Goal: Task Accomplishment & Management: Use online tool/utility

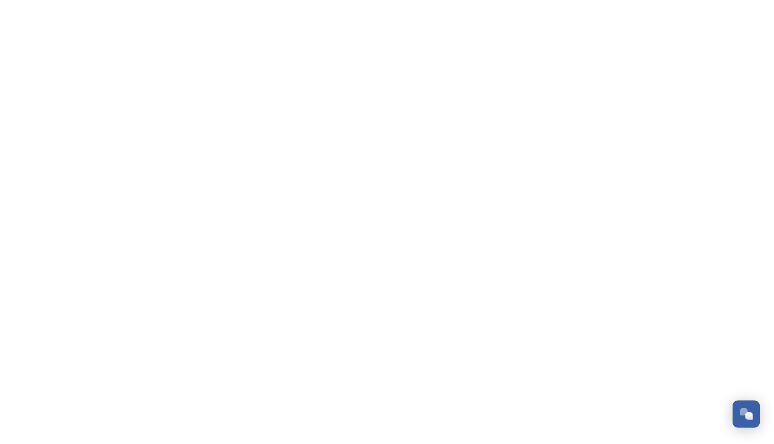
scroll to position [2799, 0]
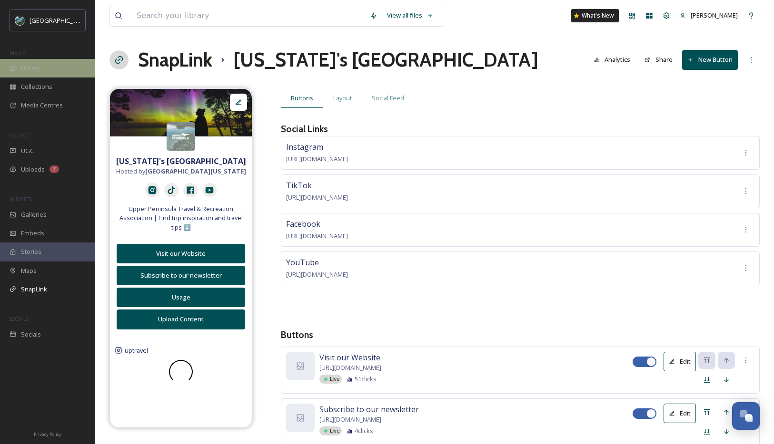
click at [47, 66] on div "Library" at bounding box center [47, 68] width 95 height 19
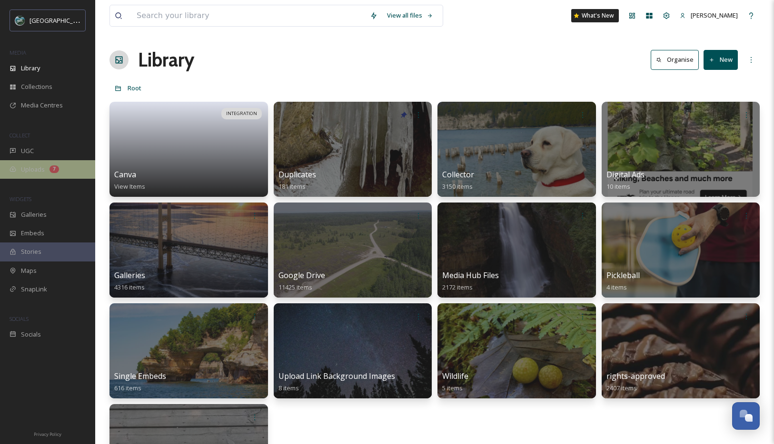
click at [63, 169] on div "Uploads 7" at bounding box center [47, 169] width 95 height 19
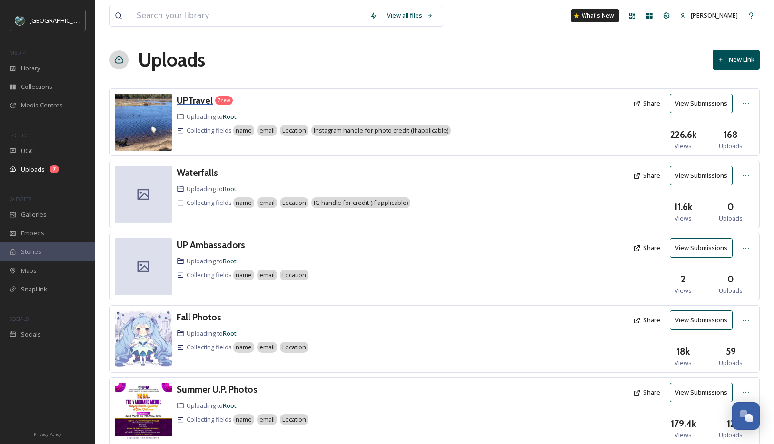
click at [191, 100] on h3 "UPTravel" at bounding box center [195, 100] width 36 height 11
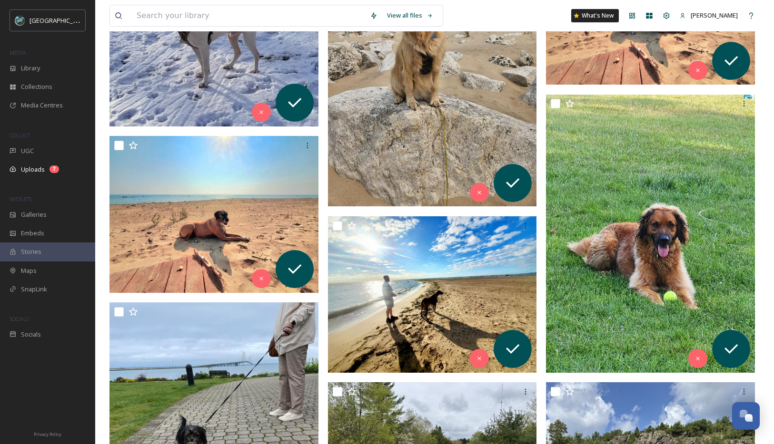
scroll to position [267, 0]
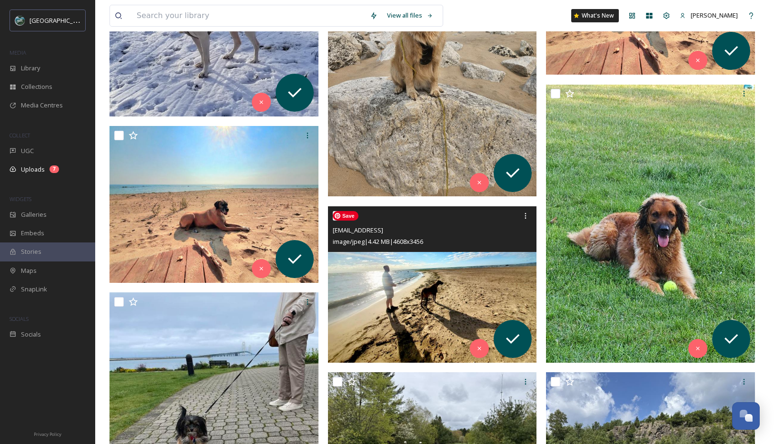
click at [496, 290] on img at bounding box center [432, 285] width 209 height 157
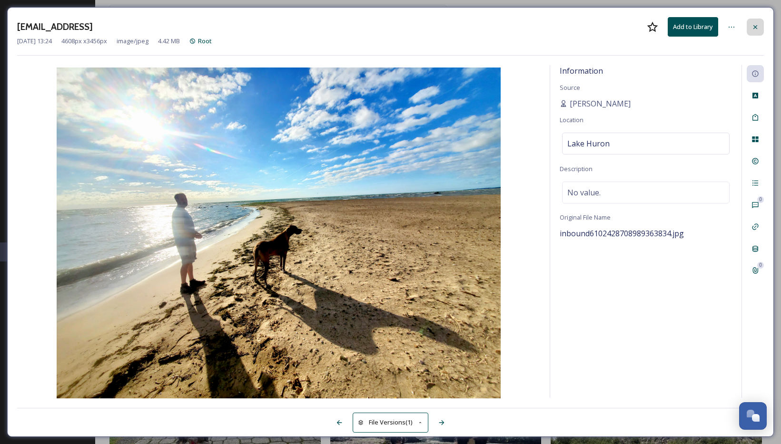
click at [760, 29] on div at bounding box center [755, 27] width 17 height 17
